Goal: Task Accomplishment & Management: Complete application form

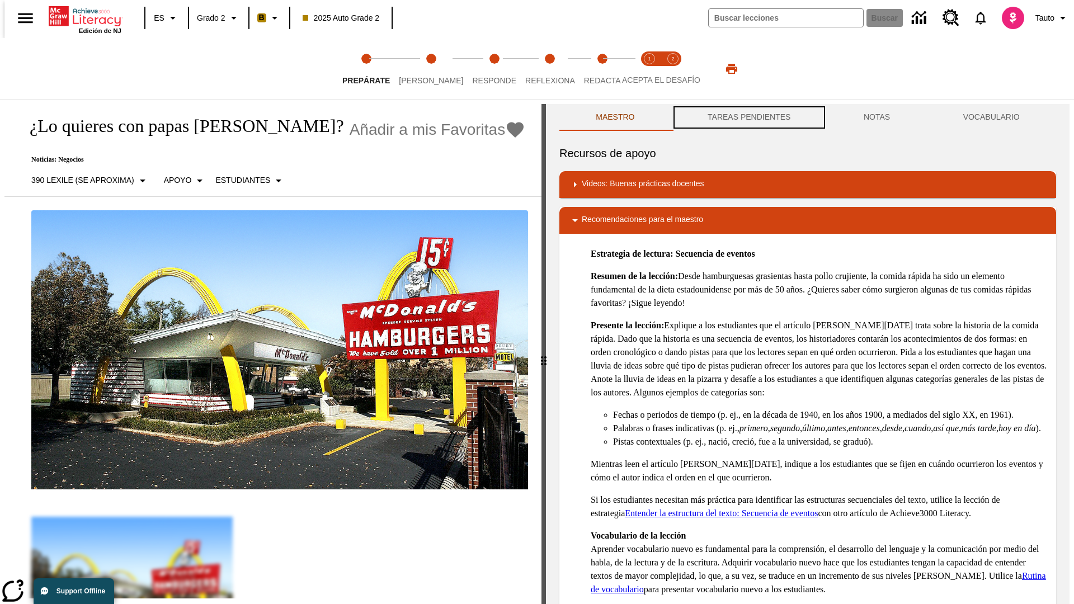
click at [748, 117] on button "TAREAS PENDIENTES" at bounding box center [749, 117] width 156 height 27
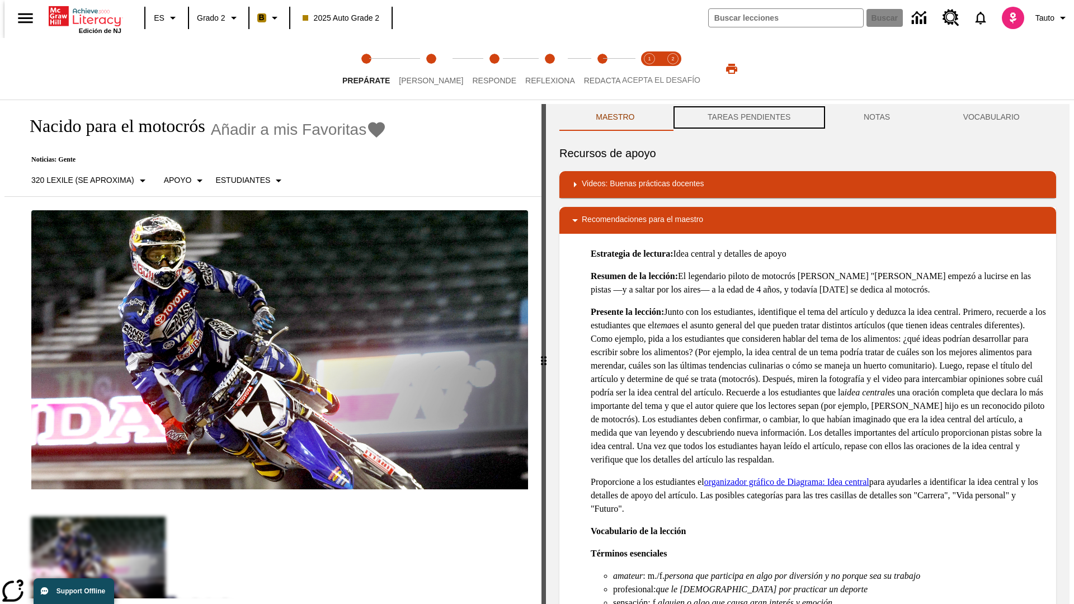
click at [748, 117] on button "TAREAS PENDIENTES" at bounding box center [749, 117] width 156 height 27
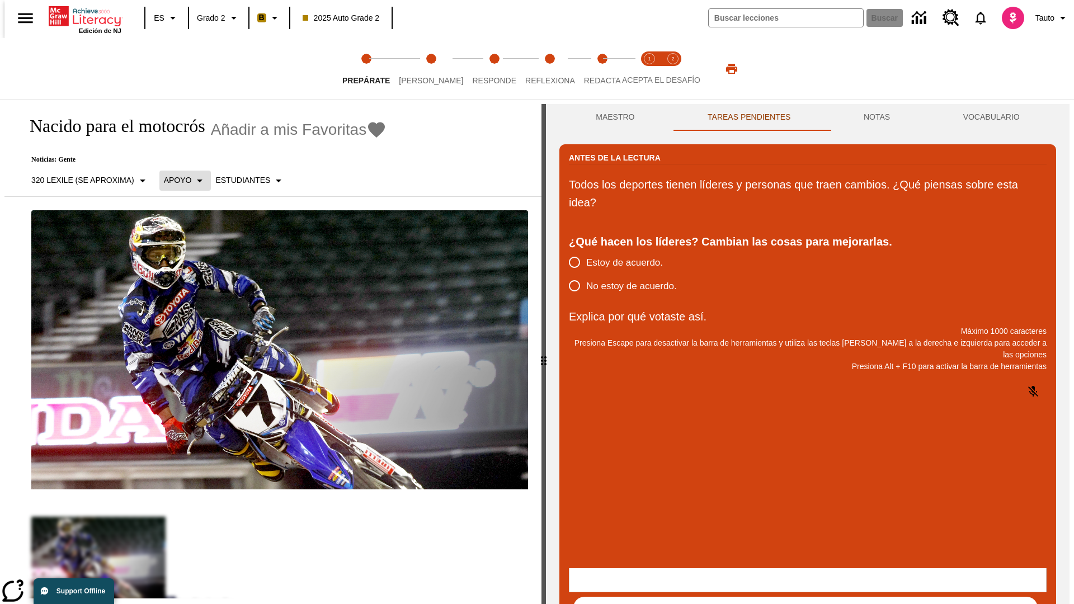
click at [179, 180] on p "Apoyo" at bounding box center [178, 181] width 28 height 12
click at [196, 246] on p "Apoyo" at bounding box center [196, 246] width 66 height 12
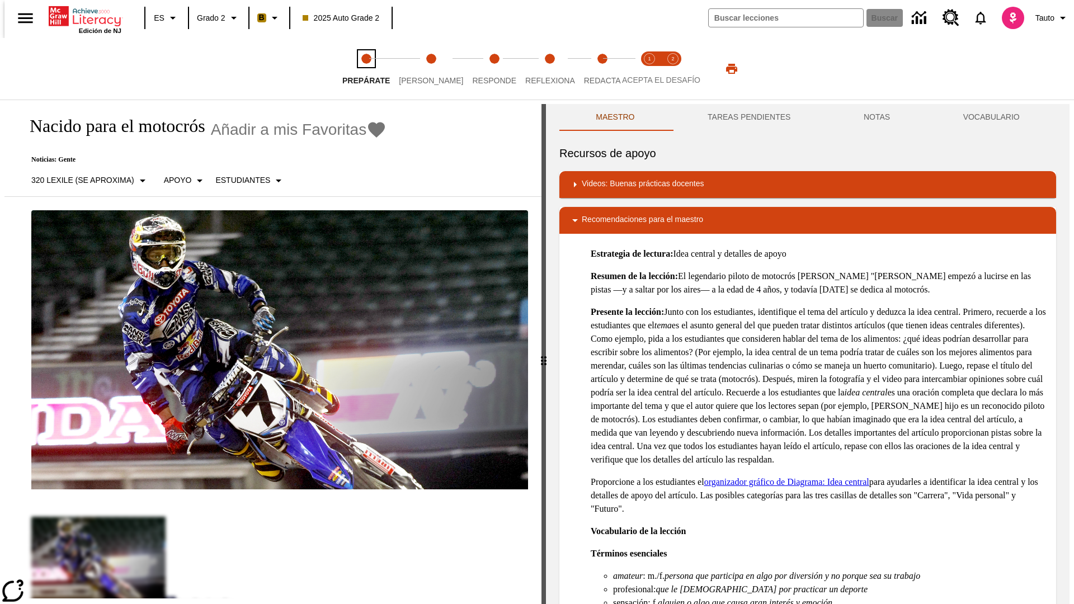
click at [366, 69] on span "Prepárate" at bounding box center [366, 76] width 48 height 20
click at [748, 117] on button "TAREAS PENDIENTES" at bounding box center [749, 117] width 156 height 27
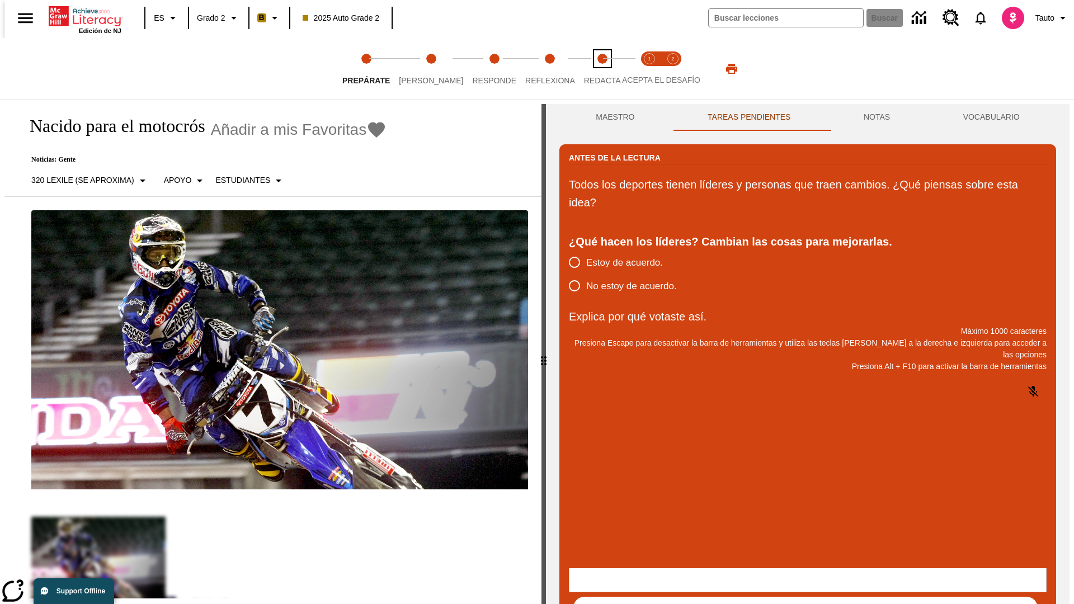
click at [590, 69] on span "Redacta" at bounding box center [602, 76] width 37 height 20
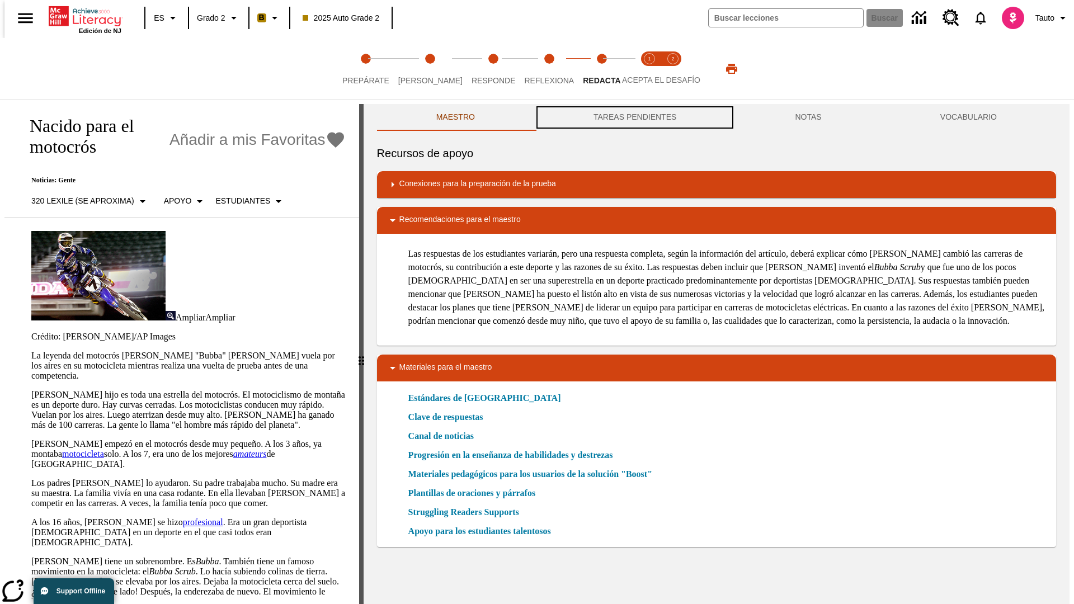
scroll to position [1, 0]
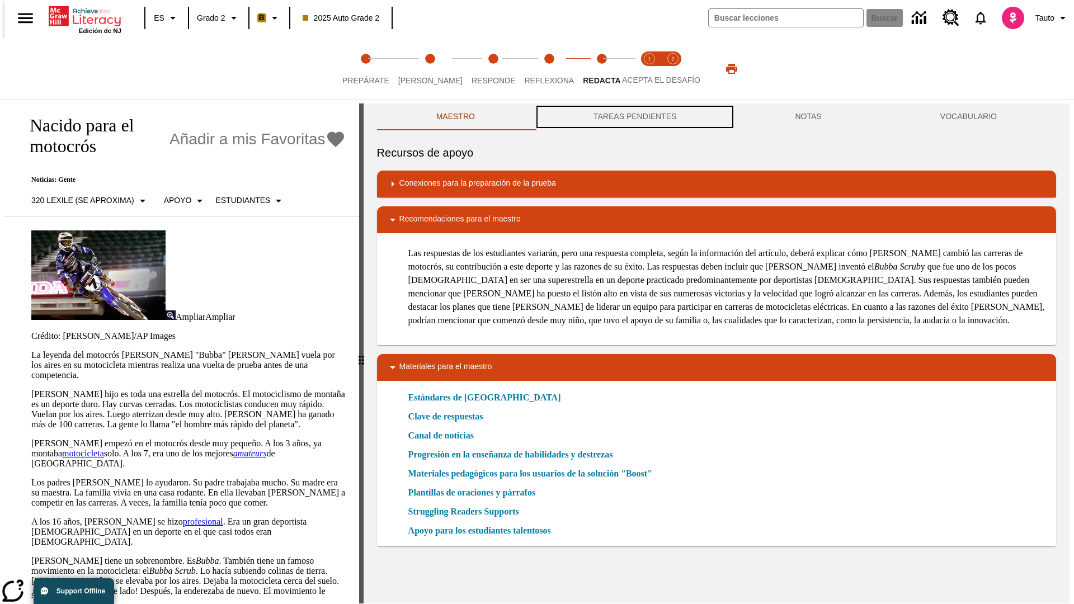
click at [634, 117] on button "TAREAS PENDIENTES" at bounding box center [634, 116] width 201 height 27
